Goal: Task Accomplishment & Management: Manage account settings

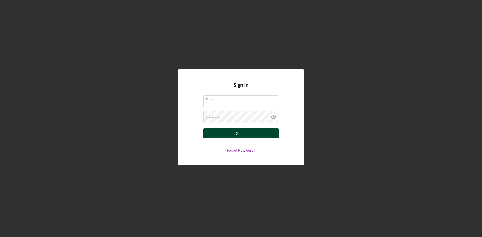
type input "[PERSON_NAME][EMAIL_ADDRESS][DOMAIN_NAME]"
click at [244, 133] on div "Sign In" at bounding box center [241, 134] width 10 height 10
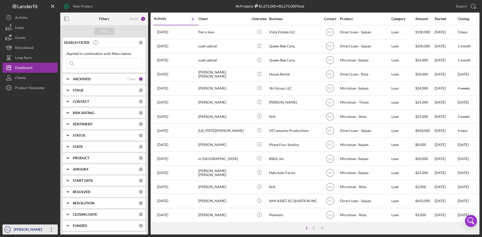
click at [29, 231] on div "[PERSON_NAME]" at bounding box center [29, 230] width 33 height 11
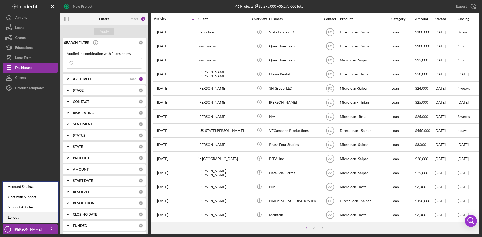
click at [23, 220] on link "Logout" at bounding box center [30, 218] width 55 height 10
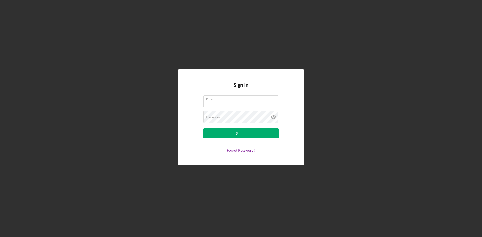
type input "[PERSON_NAME][EMAIL_ADDRESS][DOMAIN_NAME]"
click at [206, 133] on button "Sign In" at bounding box center [241, 134] width 75 height 10
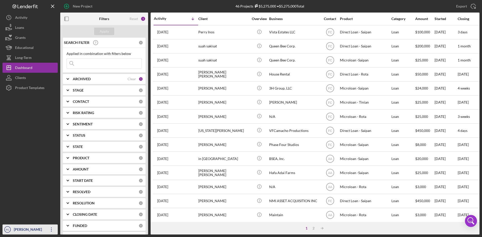
click at [22, 234] on div "[PERSON_NAME]" at bounding box center [29, 230] width 33 height 11
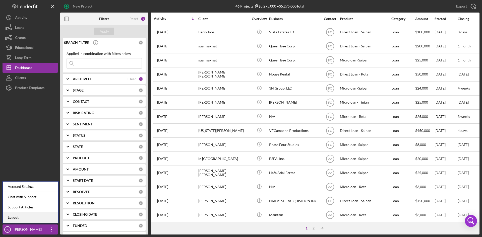
click at [29, 216] on link "Logout" at bounding box center [30, 218] width 55 height 10
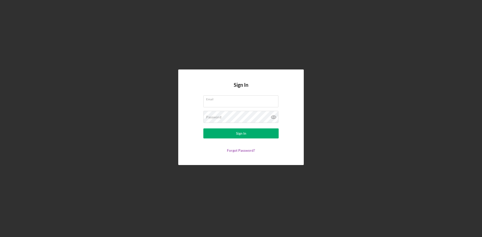
type input "[PERSON_NAME][EMAIL_ADDRESS][DOMAIN_NAME]"
